Goal: Entertainment & Leisure: Consume media (video, audio)

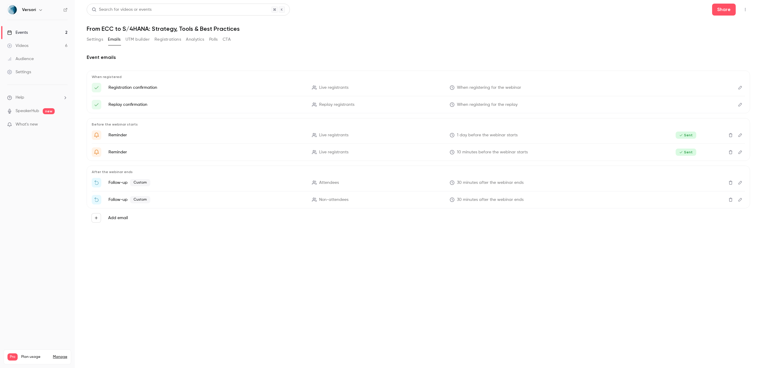
click at [42, 30] on link "Events 2" at bounding box center [37, 32] width 75 height 13
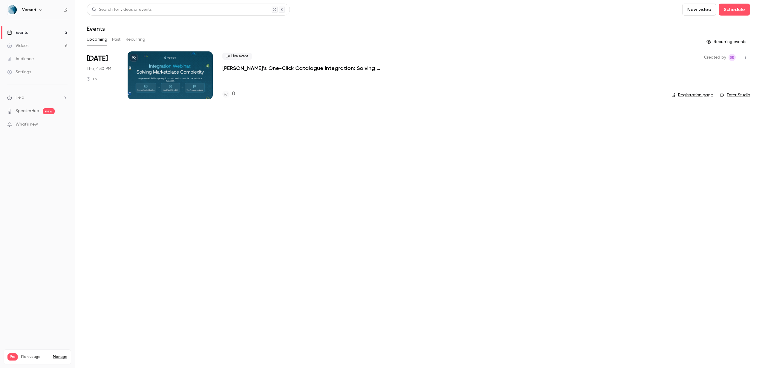
click at [28, 48] on link "Videos 6" at bounding box center [37, 45] width 75 height 13
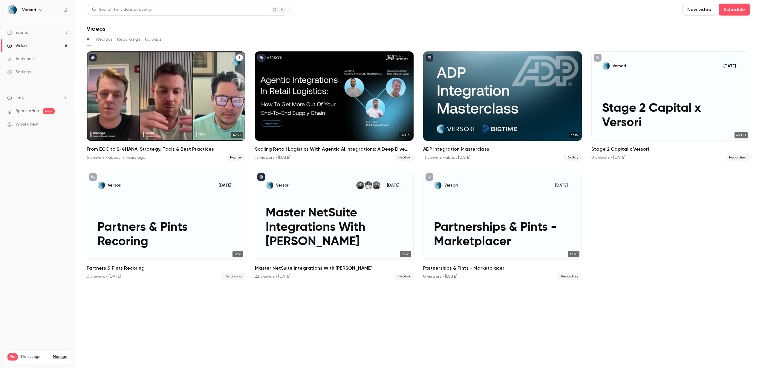
click at [128, 156] on div "6 viewers • about 17 hours ago" at bounding box center [116, 157] width 59 height 6
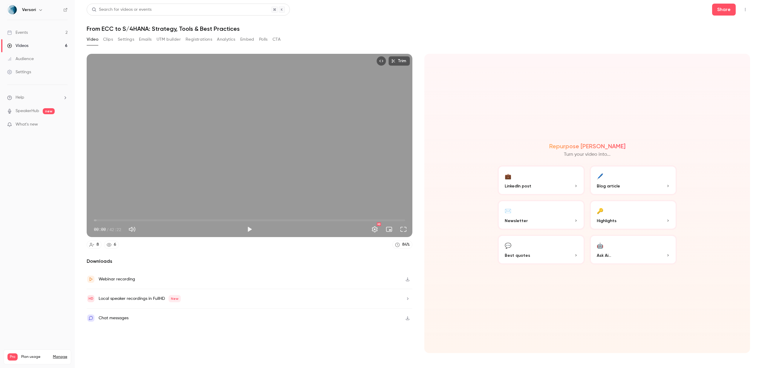
click at [408, 280] on icon "button" at bounding box center [407, 279] width 5 height 4
